Goal: Task Accomplishment & Management: Manage account settings

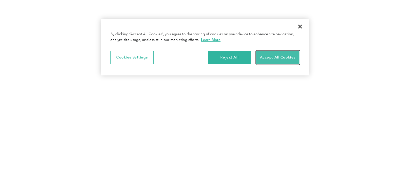
click at [271, 53] on button "Accept All Cookies" at bounding box center [277, 57] width 43 height 13
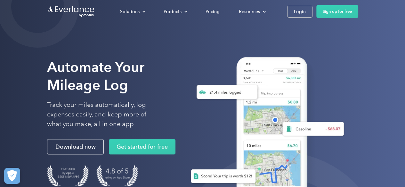
scroll to position [0, 0]
click at [299, 8] on div "Login" at bounding box center [300, 12] width 12 height 8
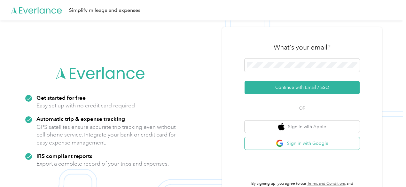
click at [289, 143] on button "Sign in with Google" at bounding box center [302, 143] width 115 height 12
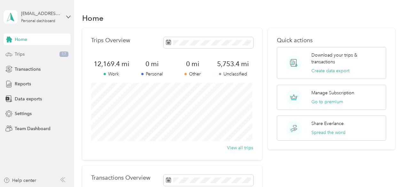
click at [39, 58] on div "Trips 17" at bounding box center [37, 55] width 67 height 12
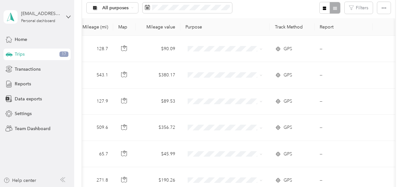
scroll to position [72, 0]
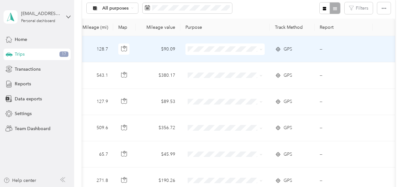
click at [261, 55] on span at bounding box center [225, 50] width 79 height 12
click at [258, 53] on span at bounding box center [260, 49] width 5 height 7
click at [209, 32] on span "[PERSON_NAME] defense" at bounding box center [229, 31] width 59 height 7
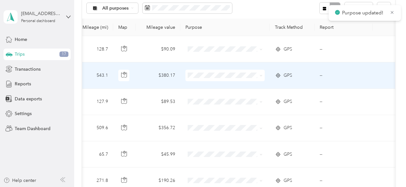
click at [258, 79] on span at bounding box center [260, 75] width 5 height 7
click at [260, 77] on icon at bounding box center [261, 75] width 3 height 3
click at [214, 60] on span "[PERSON_NAME] defense" at bounding box center [229, 58] width 59 height 7
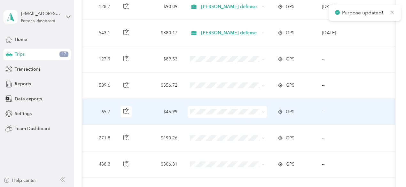
scroll to position [132, 0]
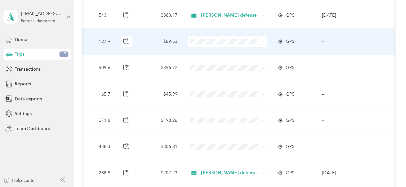
click at [263, 43] on icon at bounding box center [263, 41] width 3 height 3
click at [222, 27] on span "[PERSON_NAME] defense" at bounding box center [233, 26] width 59 height 7
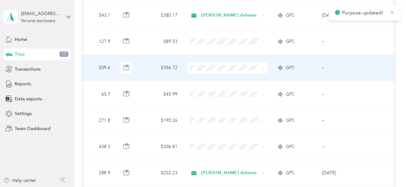
click at [264, 70] on icon at bounding box center [263, 68] width 3 height 3
click at [229, 53] on span "[PERSON_NAME] defense" at bounding box center [233, 52] width 59 height 7
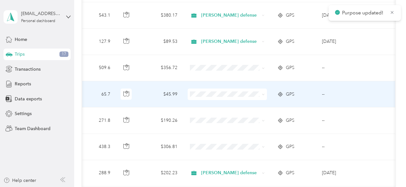
click at [265, 96] on icon at bounding box center [263, 94] width 3 height 3
click at [231, 83] on ol "Work Personal [PERSON_NAME] defense Other Charity Medical Moving Commute" at bounding box center [227, 96] width 79 height 90
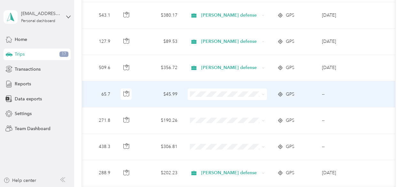
click at [264, 96] on icon at bounding box center [263, 94] width 3 height 3
click at [225, 78] on span "[PERSON_NAME] defense" at bounding box center [233, 79] width 59 height 7
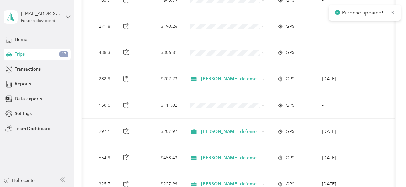
scroll to position [228, 0]
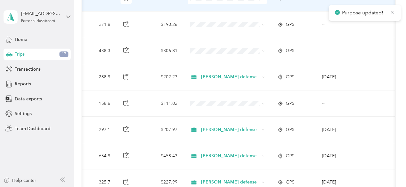
click at [236, 84] on span "[PERSON_NAME] defense" at bounding box center [232, 84] width 56 height 7
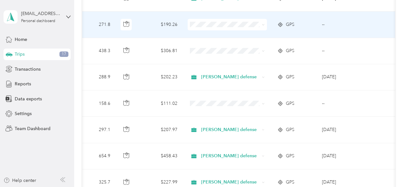
click at [232, 108] on li "[PERSON_NAME] defense" at bounding box center [227, 111] width 79 height 11
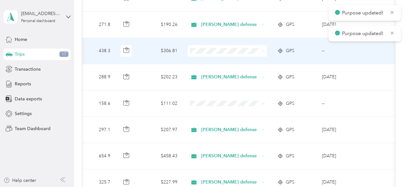
click at [230, 36] on span "[PERSON_NAME] defense" at bounding box center [233, 35] width 59 height 7
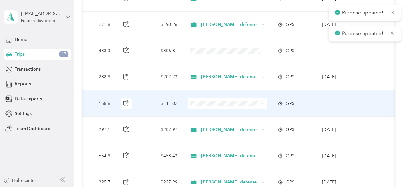
click at [264, 105] on icon at bounding box center [263, 103] width 2 height 1
click at [231, 91] on li "[PERSON_NAME] defense" at bounding box center [227, 87] width 79 height 11
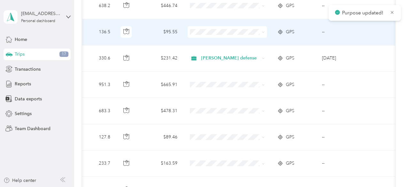
scroll to position [467, 0]
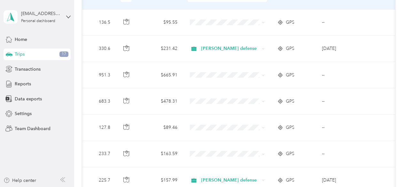
click at [220, 80] on span "[PERSON_NAME] defense" at bounding box center [233, 81] width 59 height 7
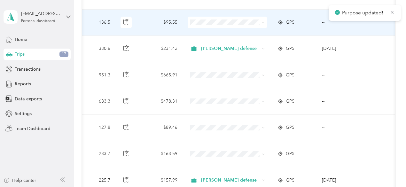
click at [265, 28] on span at bounding box center [227, 23] width 79 height 12
click at [262, 24] on icon at bounding box center [263, 22] width 3 height 3
click at [230, 105] on span "[PERSON_NAME] defense" at bounding box center [233, 108] width 59 height 7
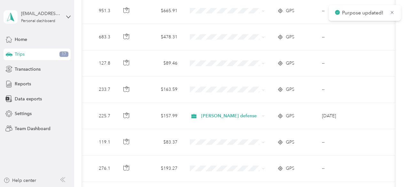
scroll to position [532, 0]
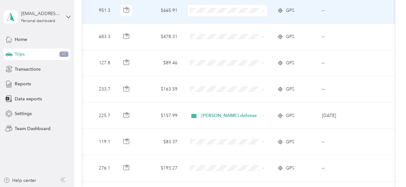
click at [266, 16] on span at bounding box center [227, 11] width 79 height 12
click at [263, 12] on icon at bounding box center [263, 10] width 3 height 3
click at [227, 101] on ol "Work Personal [PERSON_NAME] defense Other Charity Medical Moving Commute" at bounding box center [227, 112] width 79 height 90
click at [263, 12] on icon at bounding box center [263, 10] width 3 height 3
click at [231, 94] on span "[PERSON_NAME] defense" at bounding box center [233, 96] width 59 height 7
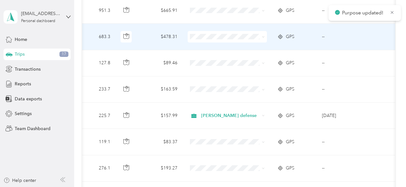
click at [263, 38] on icon at bounding box center [263, 37] width 3 height 3
click at [229, 124] on li "[PERSON_NAME] defense" at bounding box center [227, 122] width 79 height 11
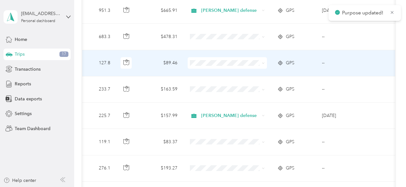
click at [264, 64] on icon at bounding box center [263, 63] width 2 height 1
click at [219, 47] on li "[PERSON_NAME] defense" at bounding box center [227, 45] width 79 height 11
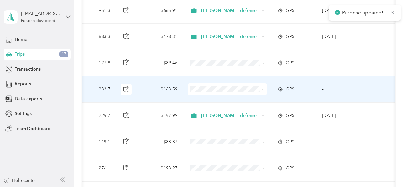
click at [261, 95] on span at bounding box center [227, 90] width 79 height 12
click at [263, 91] on icon at bounding box center [263, 89] width 3 height 3
click at [231, 73] on span "[PERSON_NAME] defense" at bounding box center [233, 72] width 59 height 7
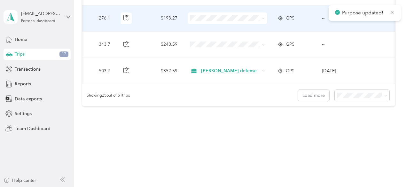
scroll to position [683, 0]
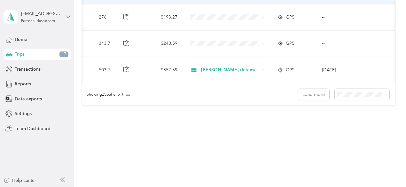
click at [230, 73] on span "[PERSON_NAME] defense" at bounding box center [233, 74] width 59 height 7
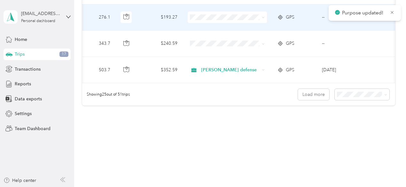
click at [263, 19] on icon at bounding box center [263, 17] width 3 height 3
click at [235, 99] on span "[PERSON_NAME] defense" at bounding box center [233, 102] width 59 height 7
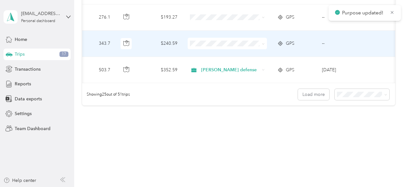
click at [264, 45] on icon at bounding box center [263, 44] width 3 height 3
click at [220, 26] on span "[PERSON_NAME] defense" at bounding box center [233, 26] width 59 height 7
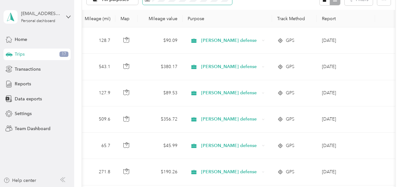
scroll to position [81, 0]
click at [115, 88] on span "Work" at bounding box center [131, 86] width 56 height 7
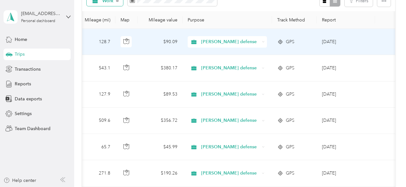
scroll to position [82, 0]
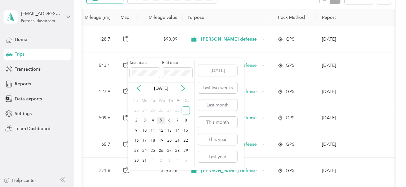
click at [162, 119] on div "5" at bounding box center [161, 121] width 8 height 8
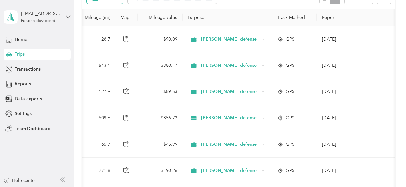
scroll to position [28, 0]
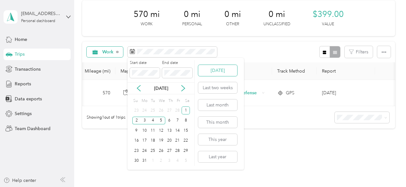
click at [205, 72] on button "[DATE]" at bounding box center [217, 70] width 39 height 11
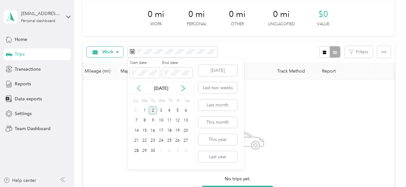
click at [139, 86] on icon at bounding box center [139, 88] width 6 height 6
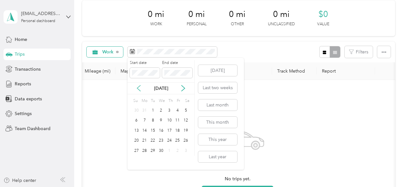
click at [139, 86] on icon at bounding box center [139, 88] width 6 height 6
click at [160, 118] on div "5" at bounding box center [161, 121] width 8 height 8
click at [209, 70] on button "[DATE]" at bounding box center [217, 70] width 39 height 11
click at [141, 76] on span at bounding box center [145, 73] width 30 height 10
click at [137, 87] on icon at bounding box center [139, 88] width 6 height 6
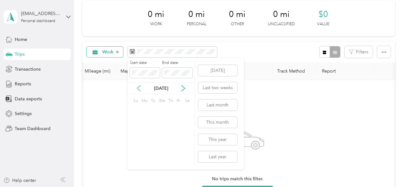
click at [137, 87] on icon at bounding box center [139, 88] width 6 height 6
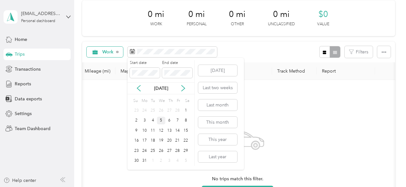
click at [160, 119] on div "5" at bounding box center [161, 121] width 8 height 8
click at [157, 88] on p "[DATE]" at bounding box center [161, 88] width 27 height 7
click at [180, 76] on span at bounding box center [177, 73] width 30 height 10
click at [168, 86] on p "[DATE]" at bounding box center [161, 88] width 27 height 7
click at [185, 87] on icon at bounding box center [183, 88] width 6 height 6
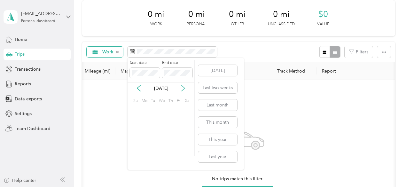
click at [185, 87] on icon at bounding box center [183, 88] width 6 height 6
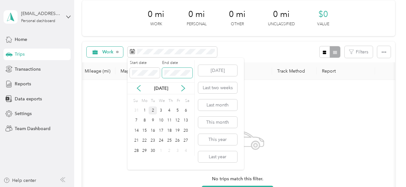
click at [171, 76] on span at bounding box center [177, 73] width 30 height 10
click at [153, 108] on div "2" at bounding box center [153, 111] width 8 height 8
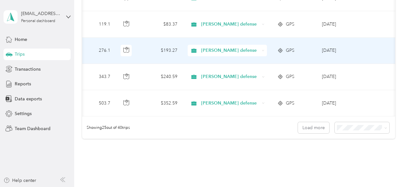
scroll to position [650, 0]
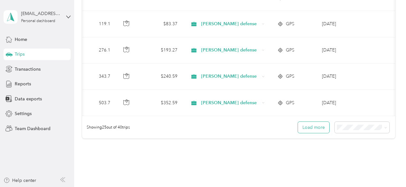
click at [306, 131] on button "Load more" at bounding box center [313, 127] width 31 height 11
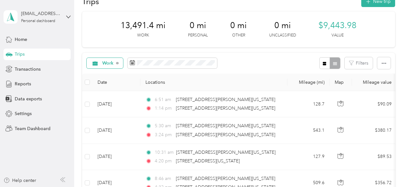
scroll to position [0, 0]
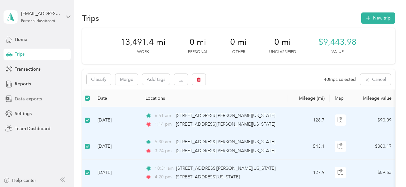
click at [47, 97] on div "Data exports" at bounding box center [37, 99] width 67 height 12
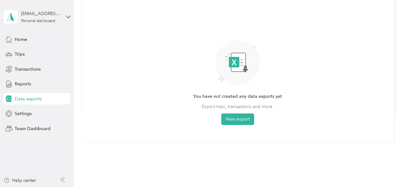
scroll to position [76, 0]
click at [231, 118] on button "New export" at bounding box center [237, 120] width 33 height 12
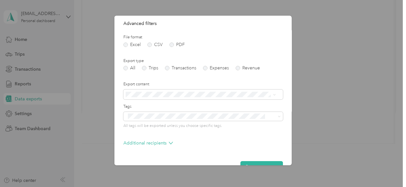
scroll to position [68, 0]
click at [178, 90] on span at bounding box center [204, 94] width 160 height 10
click at [189, 85] on label "Export content" at bounding box center [204, 84] width 160 height 6
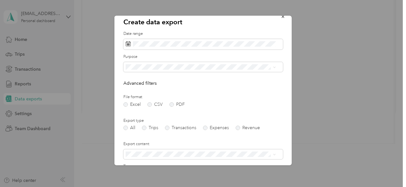
scroll to position [0, 0]
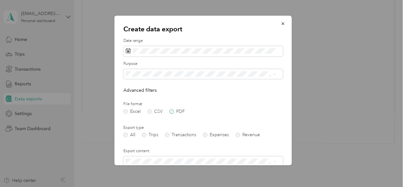
click at [171, 112] on label "PDF" at bounding box center [177, 111] width 15 height 4
click at [125, 115] on form "Date range Purpose Advanced filters File format Excel CSV PDF Export type All T…" at bounding box center [204, 144] width 160 height 212
click at [126, 112] on label "Excel" at bounding box center [132, 111] width 17 height 4
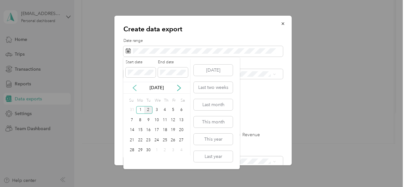
click at [133, 87] on icon at bounding box center [134, 88] width 3 height 6
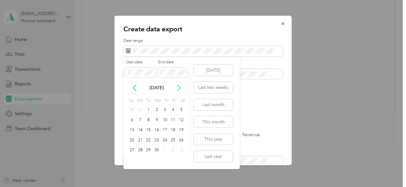
click at [177, 88] on icon at bounding box center [179, 88] width 6 height 6
click at [134, 90] on icon at bounding box center [135, 88] width 6 height 6
click at [180, 88] on icon at bounding box center [179, 88] width 6 height 6
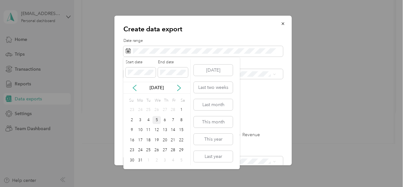
click at [157, 120] on div "5" at bounding box center [157, 120] width 8 height 8
click at [161, 88] on p "[DATE]" at bounding box center [156, 87] width 27 height 7
click at [178, 87] on icon at bounding box center [179, 88] width 6 height 6
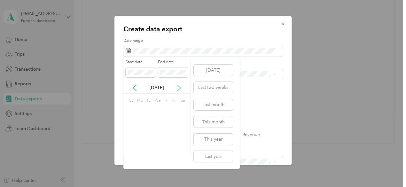
click at [178, 87] on icon at bounding box center [179, 88] width 6 height 6
click at [148, 108] on div "2" at bounding box center [148, 110] width 8 height 8
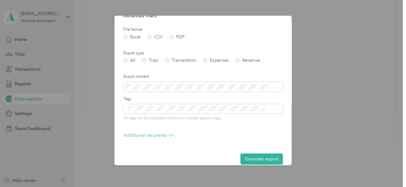
scroll to position [83, 0]
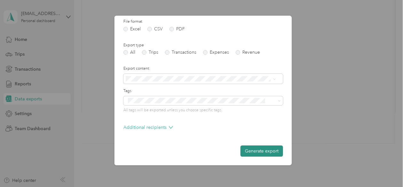
click at [259, 150] on button "Generate export" at bounding box center [262, 151] width 43 height 11
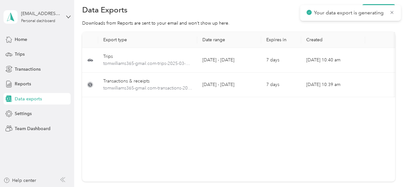
scroll to position [0, 0]
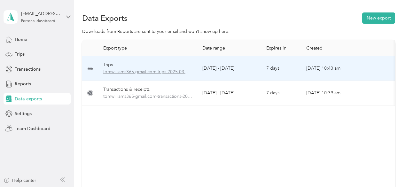
click at [189, 73] on span "tomwilliams365-gmail.com-trips-2025-03-05-2025-09-02.xlsx" at bounding box center [147, 71] width 89 height 7
click at [224, 60] on td "[DATE] - [DATE]" at bounding box center [229, 68] width 64 height 25
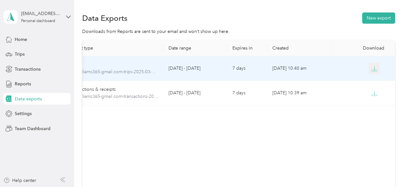
click at [374, 66] on icon "button" at bounding box center [375, 69] width 6 height 6
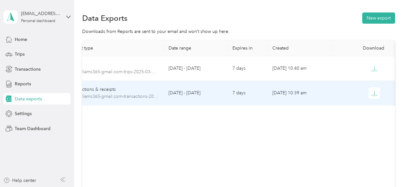
scroll to position [0, 0]
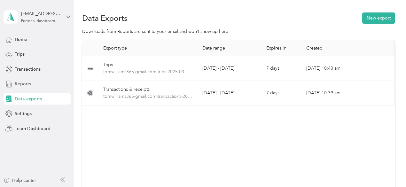
click at [41, 85] on div "Reports" at bounding box center [37, 84] width 67 height 12
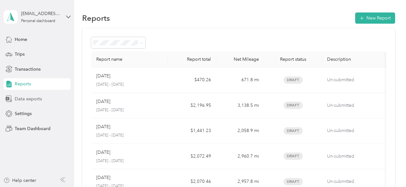
click at [38, 97] on span "Data exports" at bounding box center [28, 99] width 27 height 7
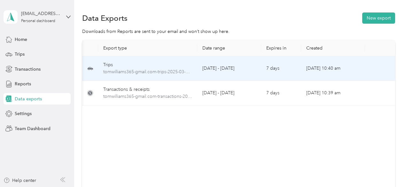
scroll to position [0, 36]
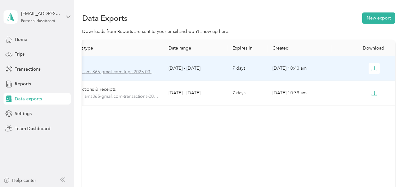
click at [149, 74] on span "tomwilliams365-gmail.com-trips-2025-03-05-2025-09-02.xlsx" at bounding box center [113, 71] width 89 height 7
click at [124, 70] on span "tomwilliams365-gmail.com-trips-2025-03-05-2025-09-02.xlsx" at bounding box center [113, 71] width 89 height 7
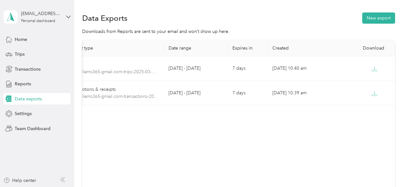
click at [179, 53] on th "Date range" at bounding box center [196, 48] width 64 height 16
click at [188, 70] on td "[DATE] - [DATE]" at bounding box center [196, 68] width 64 height 25
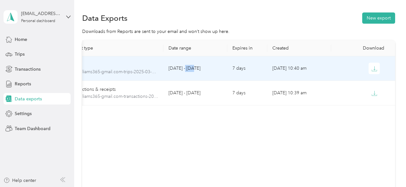
click at [188, 70] on td "[DATE] - [DATE]" at bounding box center [196, 68] width 64 height 25
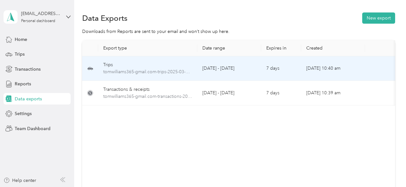
click at [110, 59] on td "Trips tomwilliams365-gmail.com-trips-2025-03-05-2025-09-02.xlsx" at bounding box center [147, 68] width 99 height 25
click at [88, 71] on icon at bounding box center [90, 69] width 6 height 8
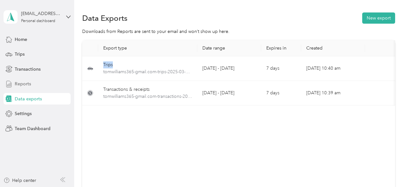
click at [34, 89] on div "Reports" at bounding box center [37, 84] width 67 height 12
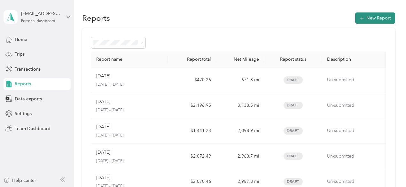
click at [356, 20] on button "New Report" at bounding box center [376, 17] width 40 height 11
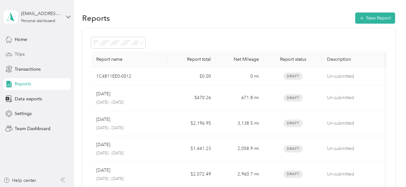
click at [24, 56] on span "Trips" at bounding box center [20, 54] width 10 height 7
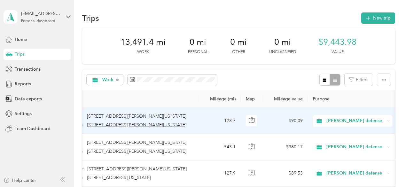
scroll to position [0, 85]
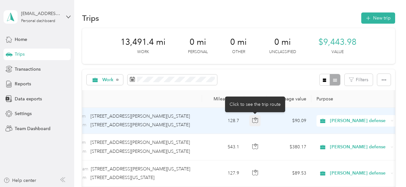
click at [255, 119] on icon "button" at bounding box center [255, 120] width 6 height 6
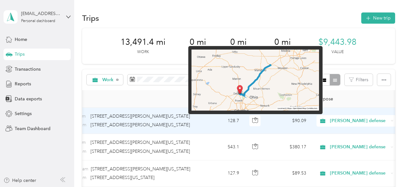
drag, startPoint x: 246, startPoint y: 79, endPoint x: 225, endPoint y: 82, distance: 21.4
click at [225, 82] on img at bounding box center [256, 80] width 128 height 61
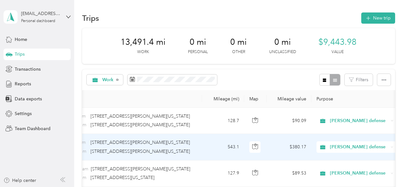
click at [210, 146] on td "543.1" at bounding box center [223, 147] width 42 height 26
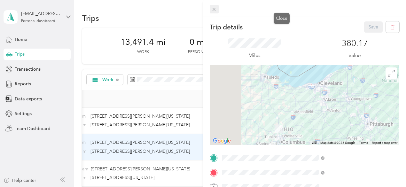
click at [217, 11] on icon at bounding box center [214, 9] width 5 height 5
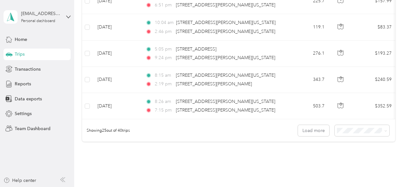
scroll to position [641, 0]
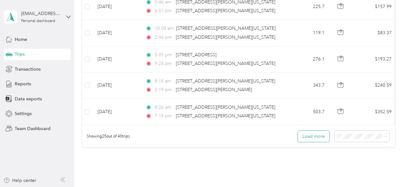
click at [309, 139] on button "Load more" at bounding box center [313, 136] width 31 height 11
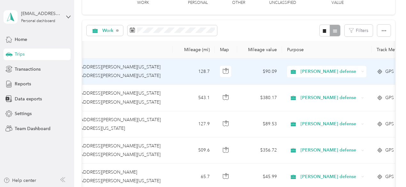
scroll to position [0, 0]
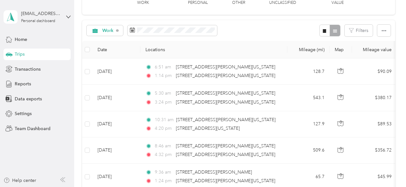
click at [91, 50] on th at bounding box center [87, 50] width 10 height 18
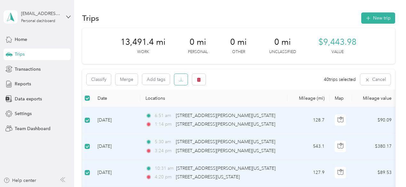
click at [186, 81] on button "button" at bounding box center [180, 79] width 13 height 11
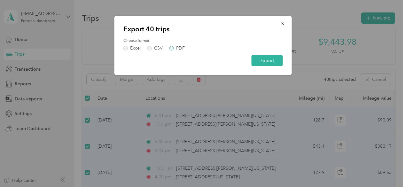
click at [172, 47] on label "PDF" at bounding box center [177, 48] width 15 height 4
click at [262, 60] on button "Export" at bounding box center [267, 60] width 31 height 11
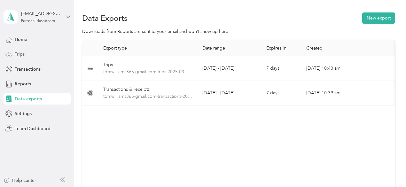
click at [27, 57] on div "Trips" at bounding box center [37, 55] width 67 height 12
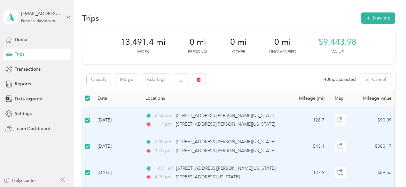
click at [180, 85] on div "Classify Merge Add tags 40 trips selected Cancel" at bounding box center [238, 79] width 313 height 20
click at [180, 83] on button "button" at bounding box center [180, 79] width 13 height 11
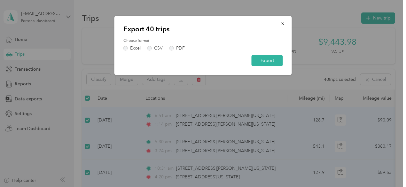
click at [148, 45] on div "Choose format Excel CSV PDF" at bounding box center [204, 44] width 160 height 12
click at [149, 46] on label "CSV" at bounding box center [155, 48] width 15 height 4
click at [259, 59] on button "Export" at bounding box center [267, 60] width 31 height 11
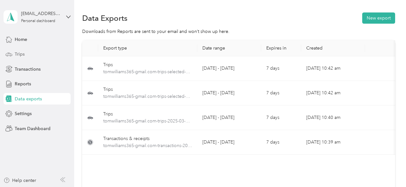
click at [38, 56] on div "Trips" at bounding box center [37, 55] width 67 height 12
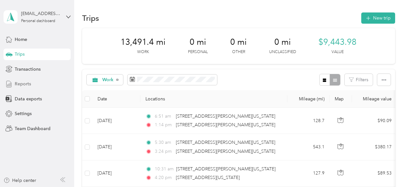
click at [47, 84] on div "Reports" at bounding box center [37, 84] width 67 height 12
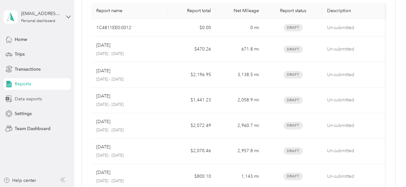
click at [37, 104] on div "Data exports" at bounding box center [37, 99] width 67 height 12
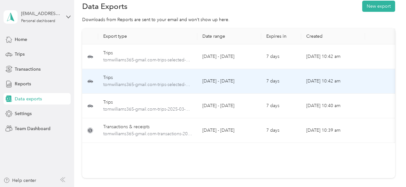
scroll to position [0, 36]
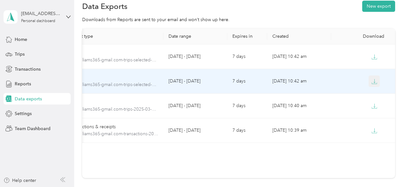
click at [374, 79] on icon "button" at bounding box center [375, 82] width 6 height 6
